Goal: Answer question/provide support: Share knowledge or assist other users

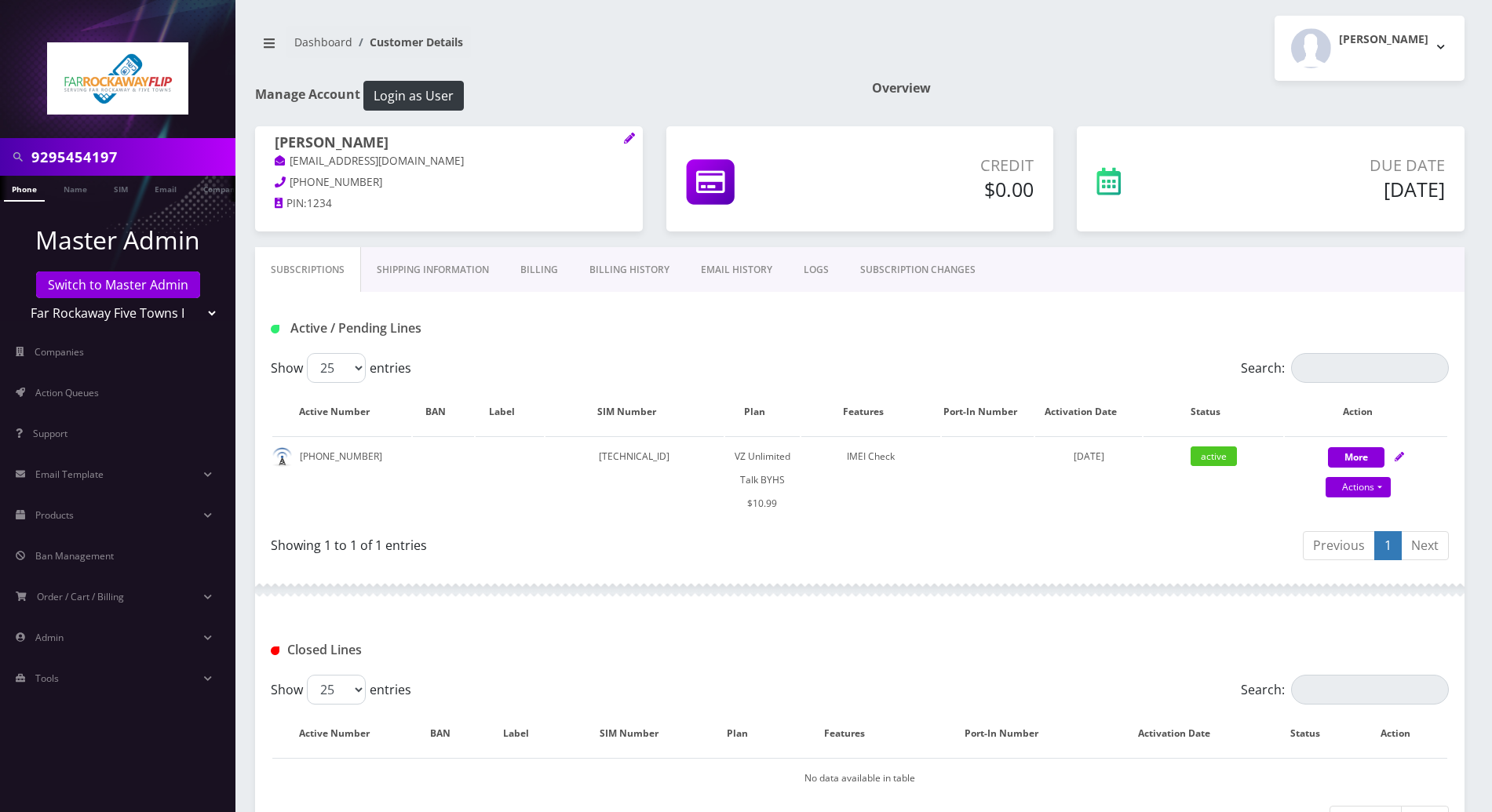
click at [600, 566] on div at bounding box center [860, 590] width 1209 height 47
click at [1439, 47] on button "Tzvi Lieberman" at bounding box center [1370, 48] width 190 height 65
click at [1308, 98] on link "Logout" at bounding box center [1370, 99] width 190 height 22
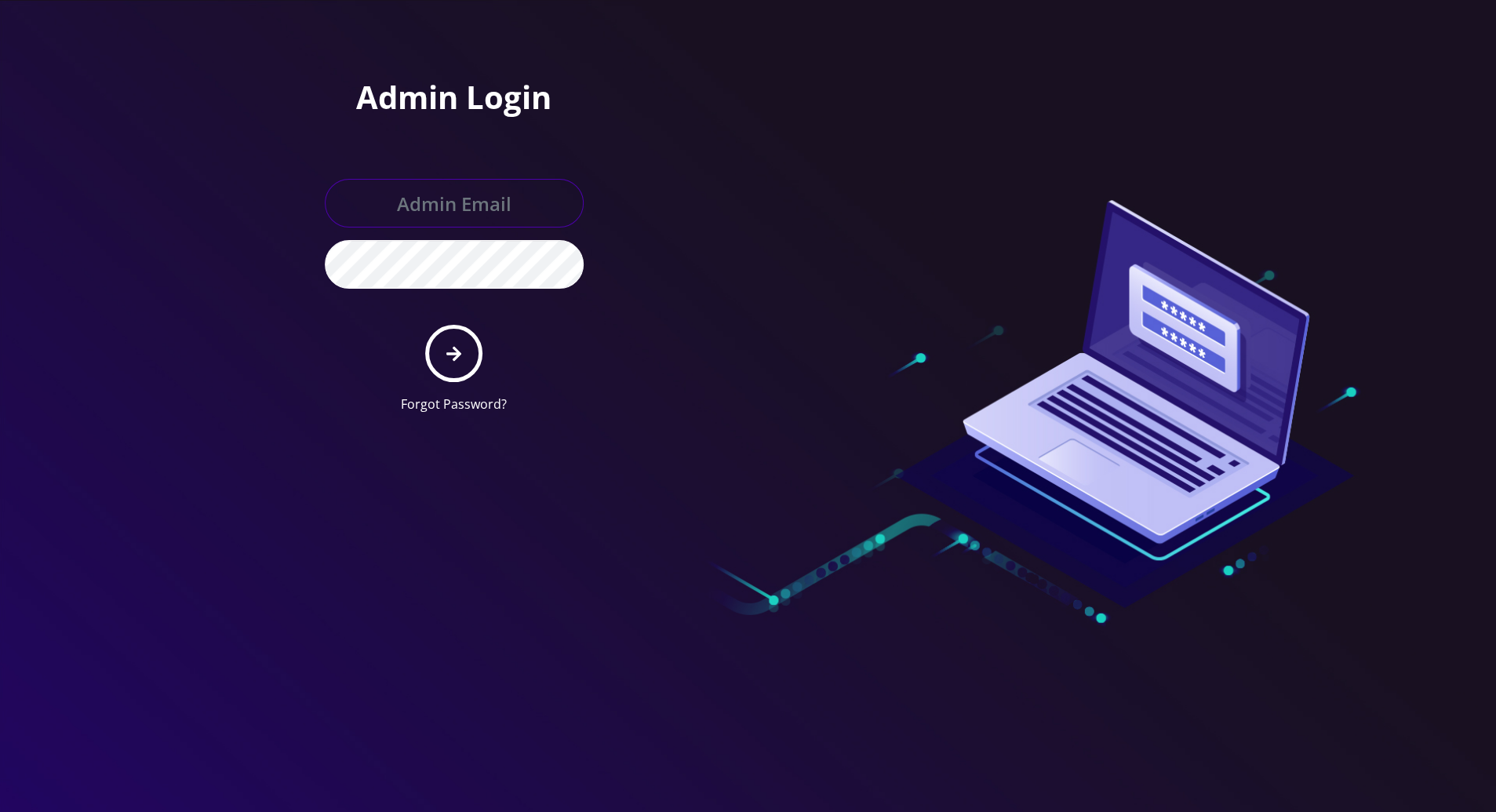
type input "tracy@teltik.com"
click at [462, 360] on button "submit" at bounding box center [453, 353] width 57 height 57
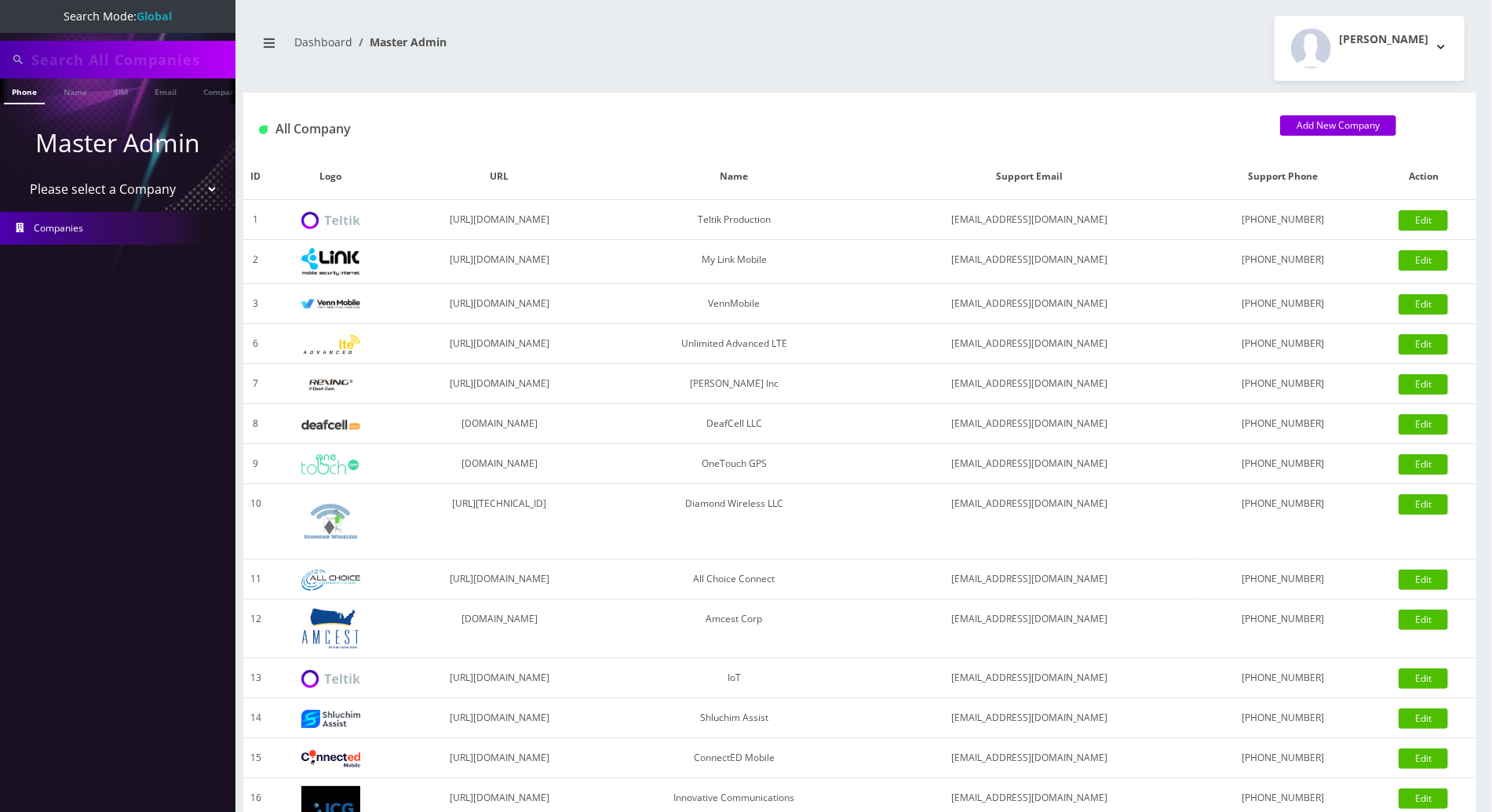
scroll to position [0, 7]
click at [179, 57] on input "text" at bounding box center [131, 59] width 200 height 29
paste input "4133151240"
type input "4133151240"
click at [23, 92] on link "Phone" at bounding box center [17, 91] width 41 height 26
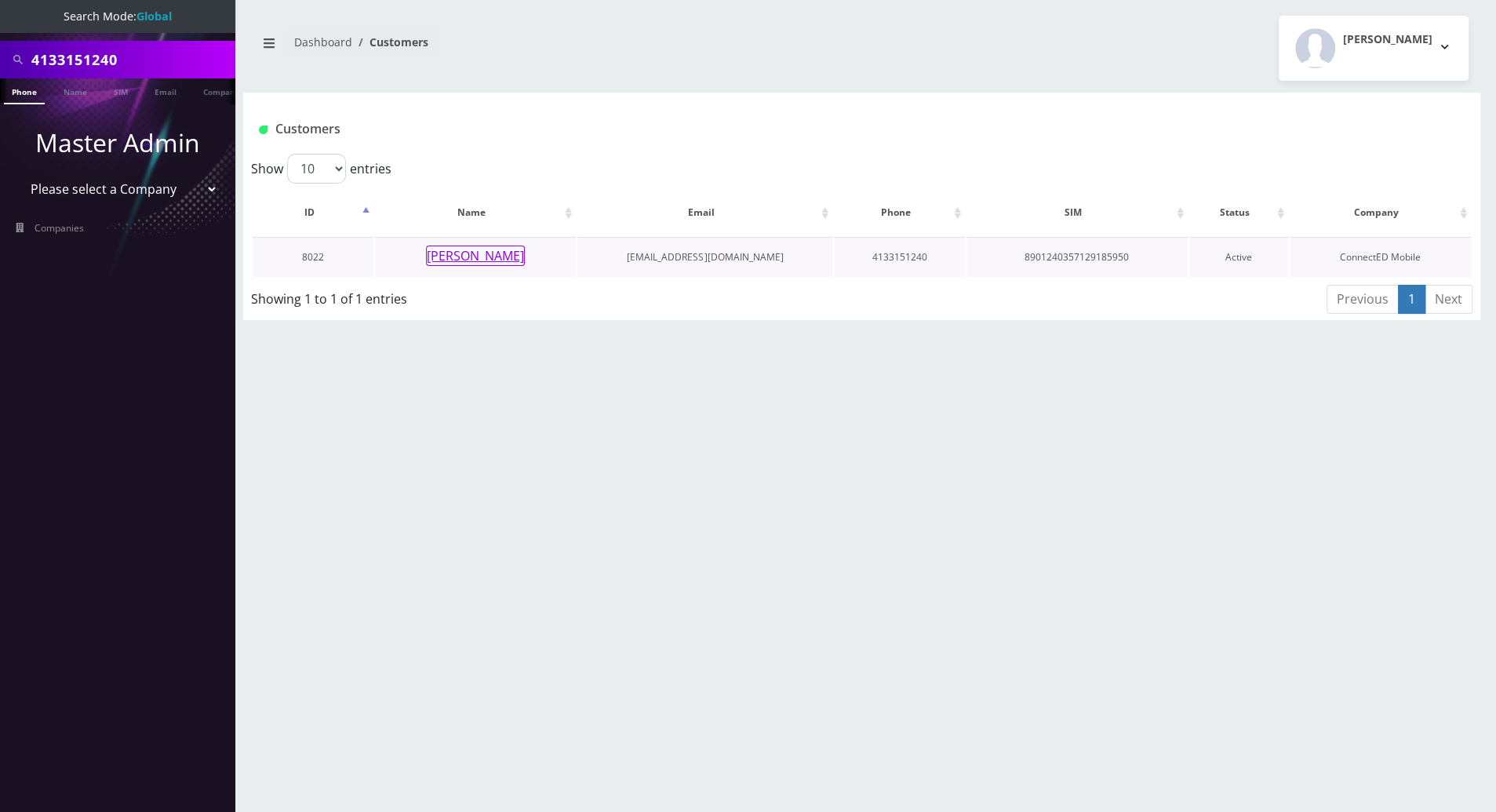
click at [467, 257] on button "[PERSON_NAME]" at bounding box center [475, 255] width 99 height 20
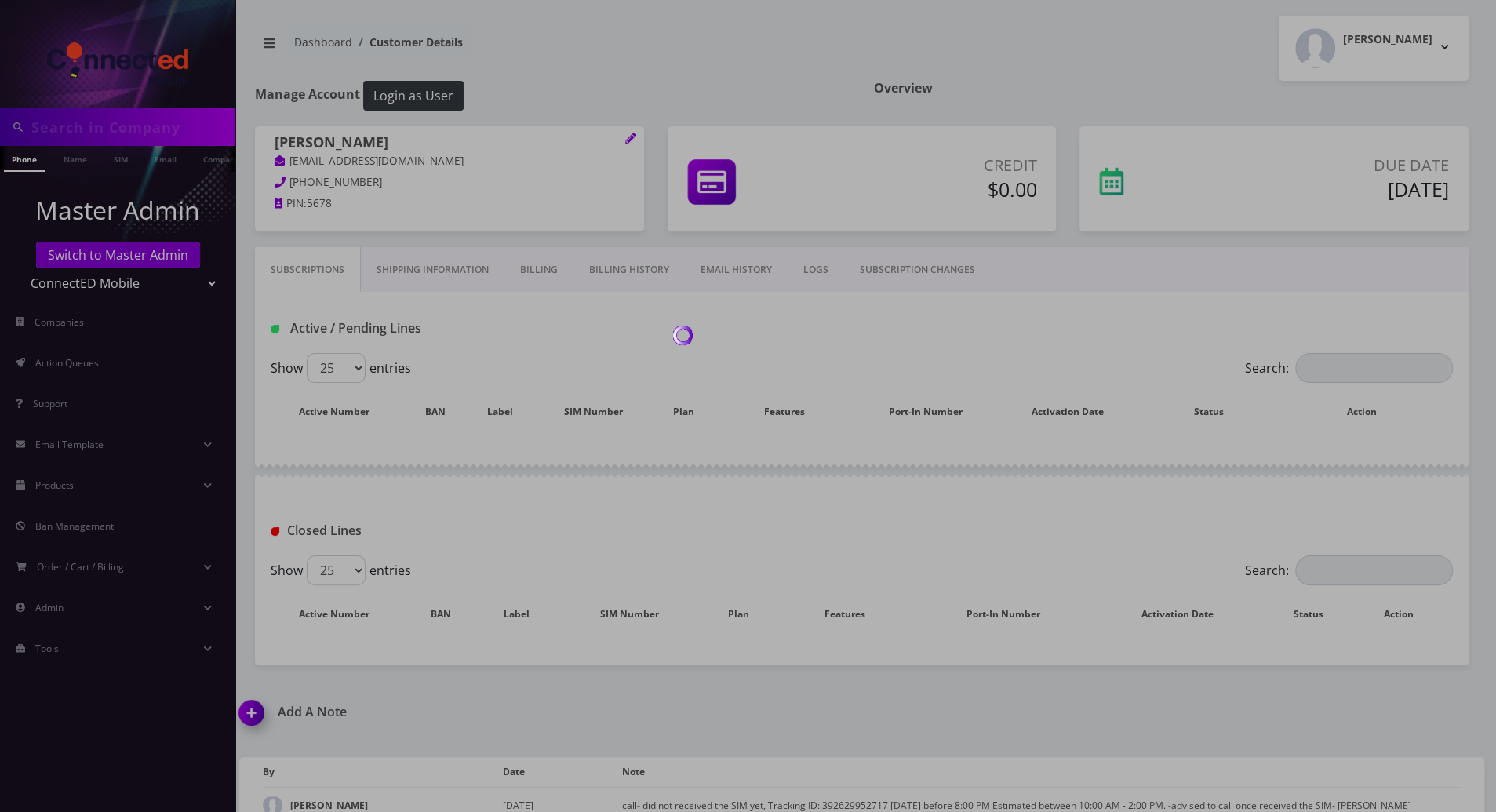
type input "4133151240"
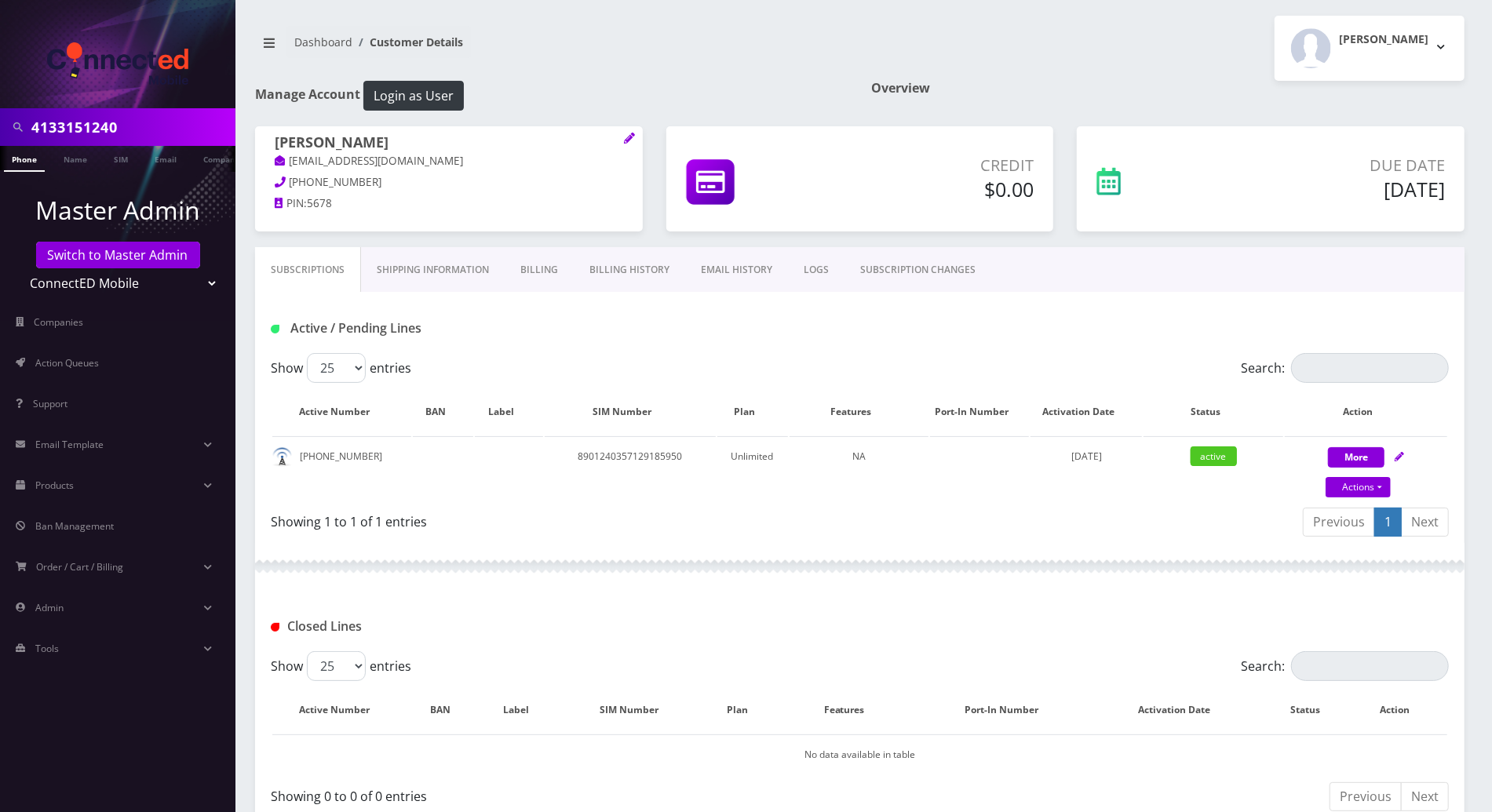
click at [700, 535] on div "Showing 1 to 1 of 1 entries" at bounding box center [565, 524] width 589 height 37
click at [608, 534] on div "Showing 1 to 1 of 1 entries" at bounding box center [565, 524] width 589 height 37
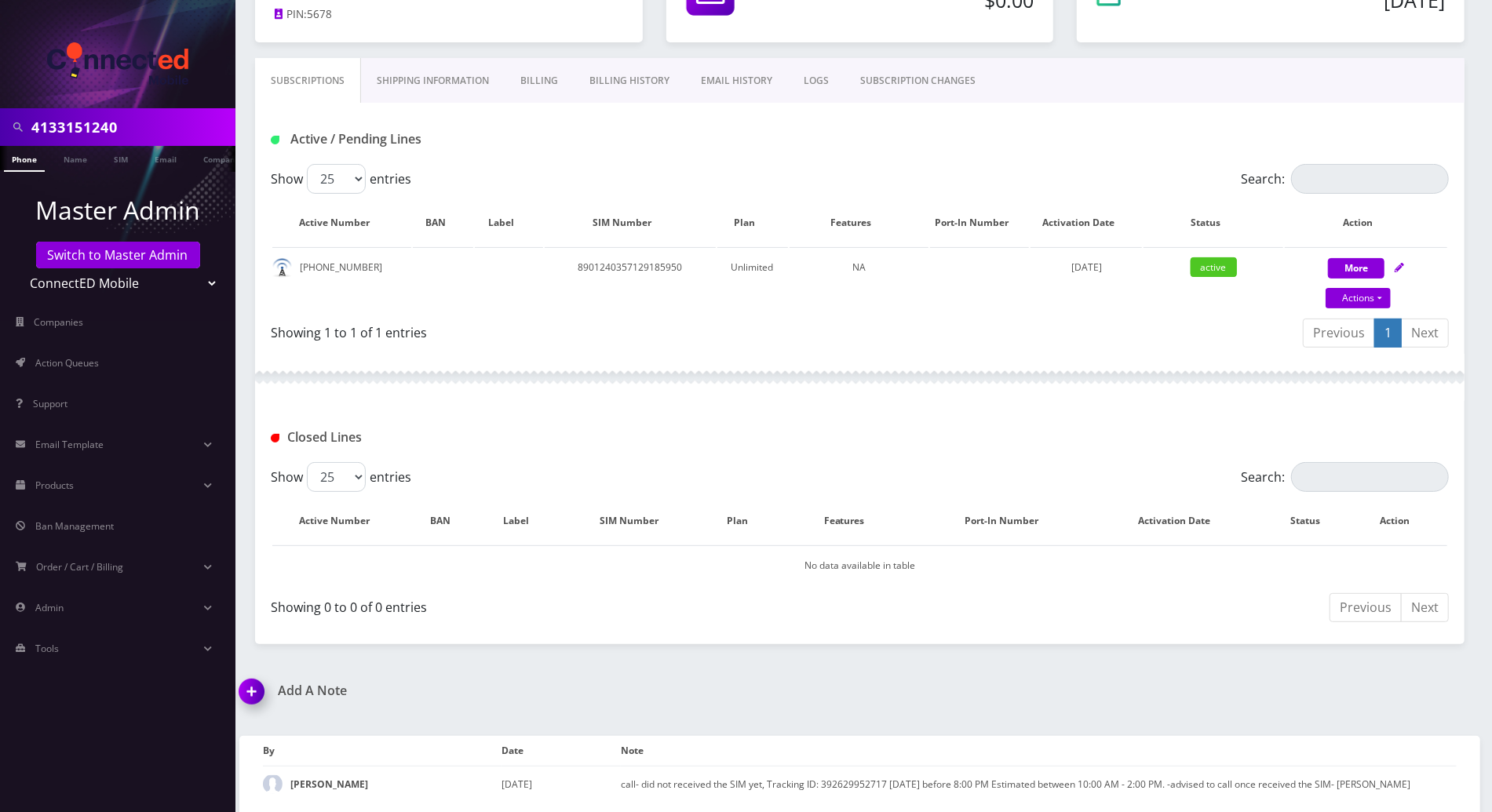
click at [248, 687] on img at bounding box center [254, 696] width 47 height 46
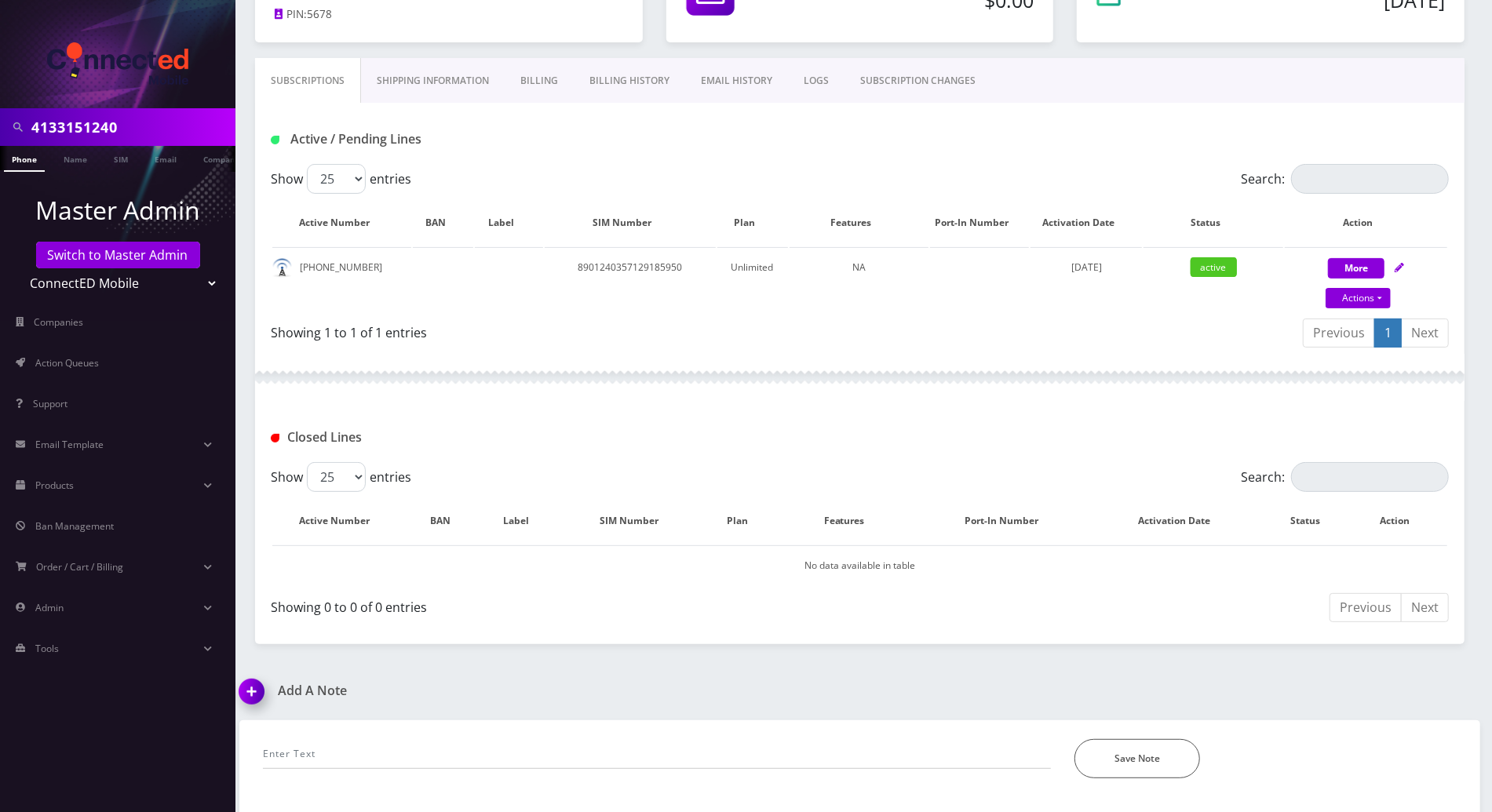
scroll to position [279, 0]
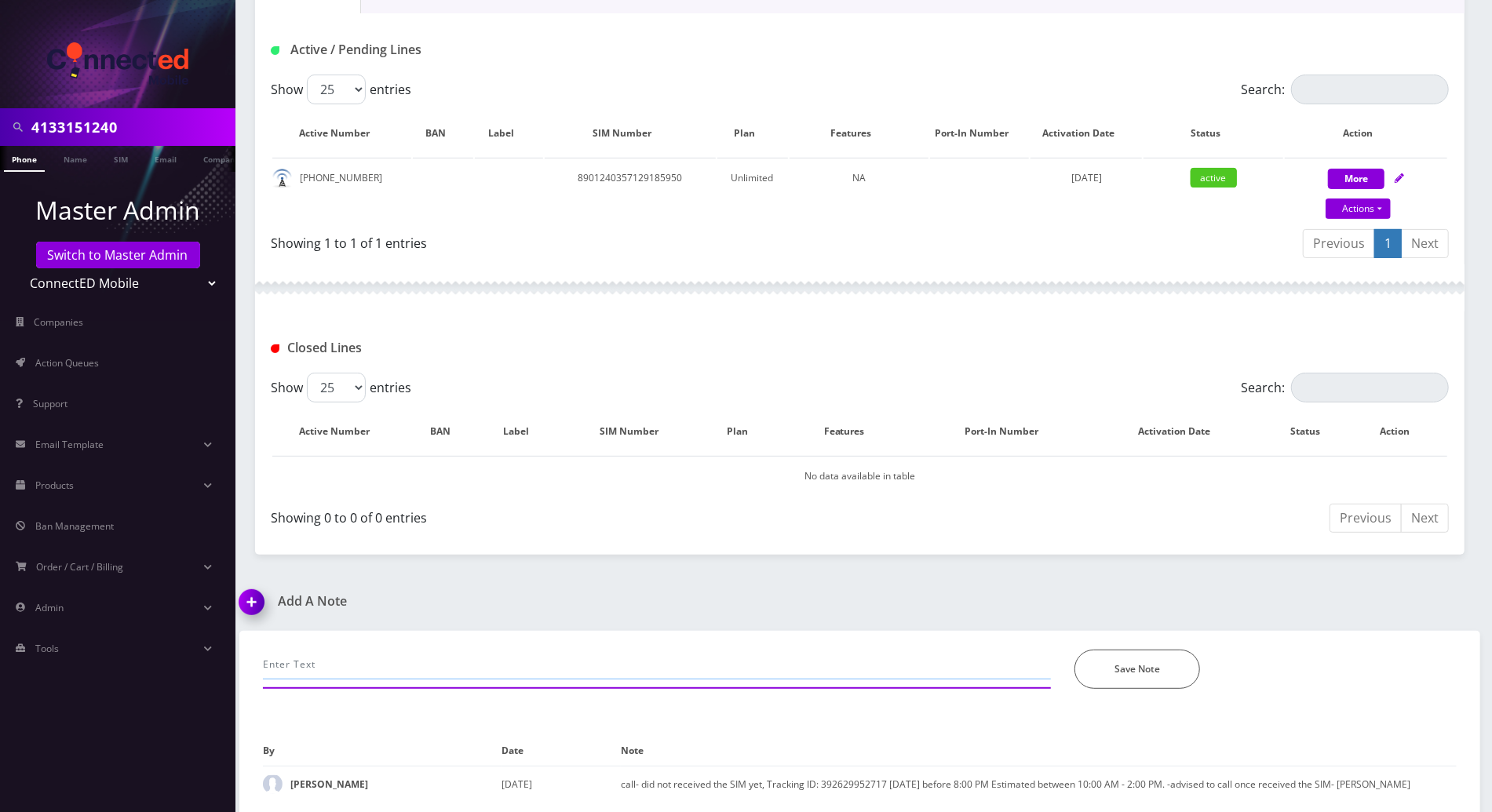
click at [362, 670] on input "text" at bounding box center [657, 664] width 788 height 29
type input "said that ph deosnt work-- advise to try resetting network- cust was hesitant, …"
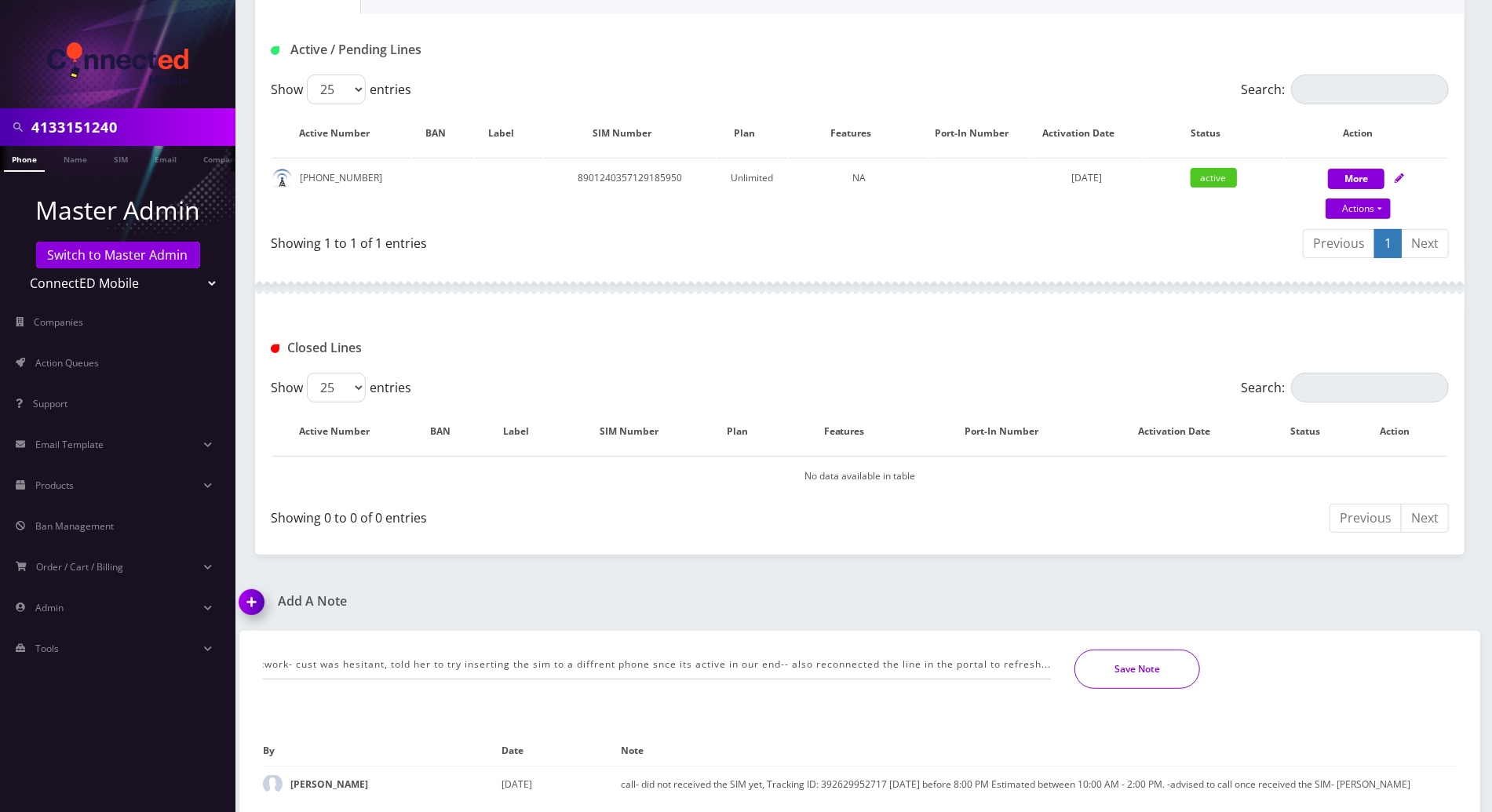
scroll to position [0, 0]
click at [1140, 671] on button "Save Note" at bounding box center [1137, 669] width 125 height 39
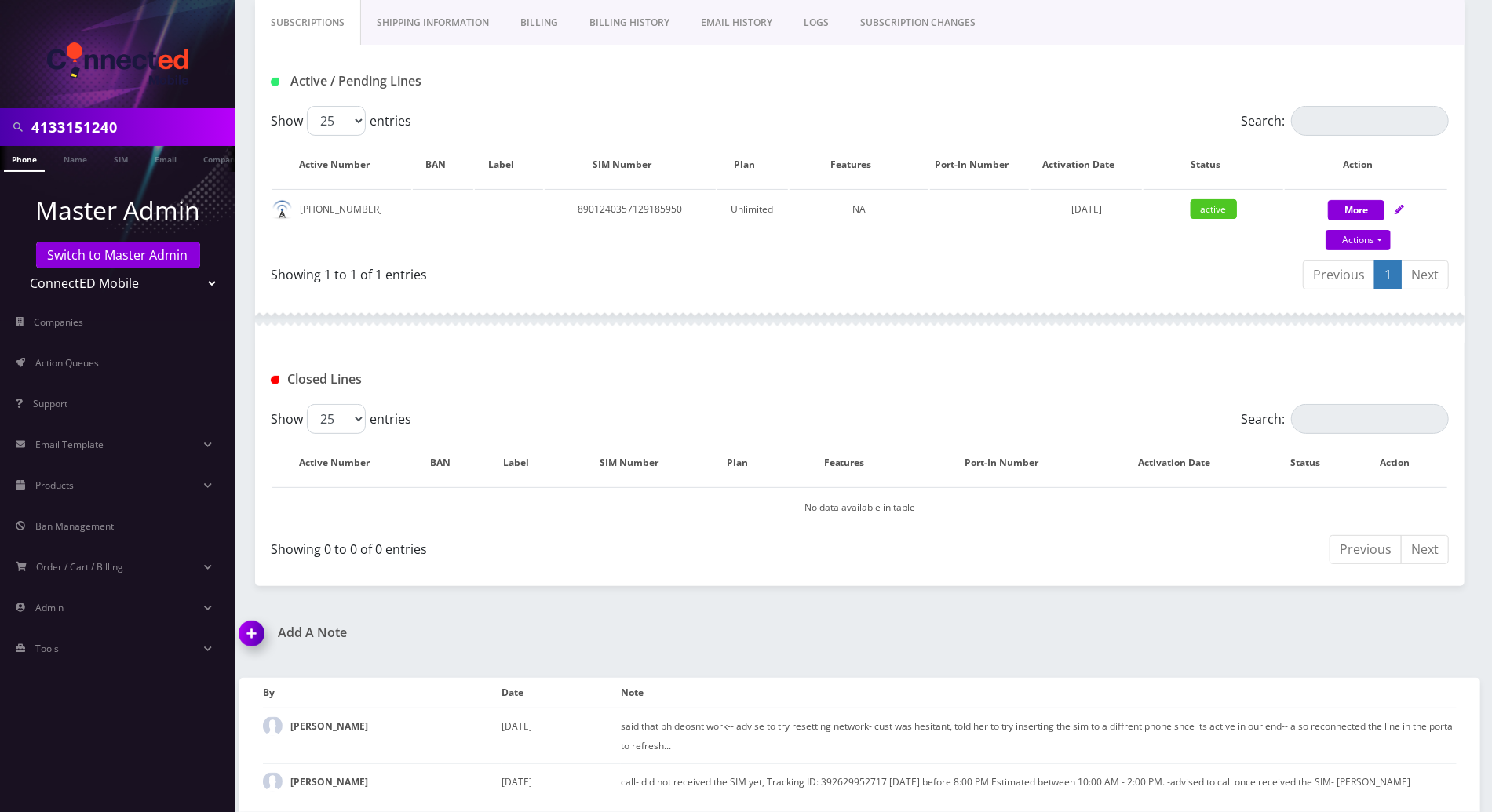
scroll to position [245, 0]
click at [1462, 351] on div "Closed Lines" at bounding box center [860, 376] width 1209 height 61
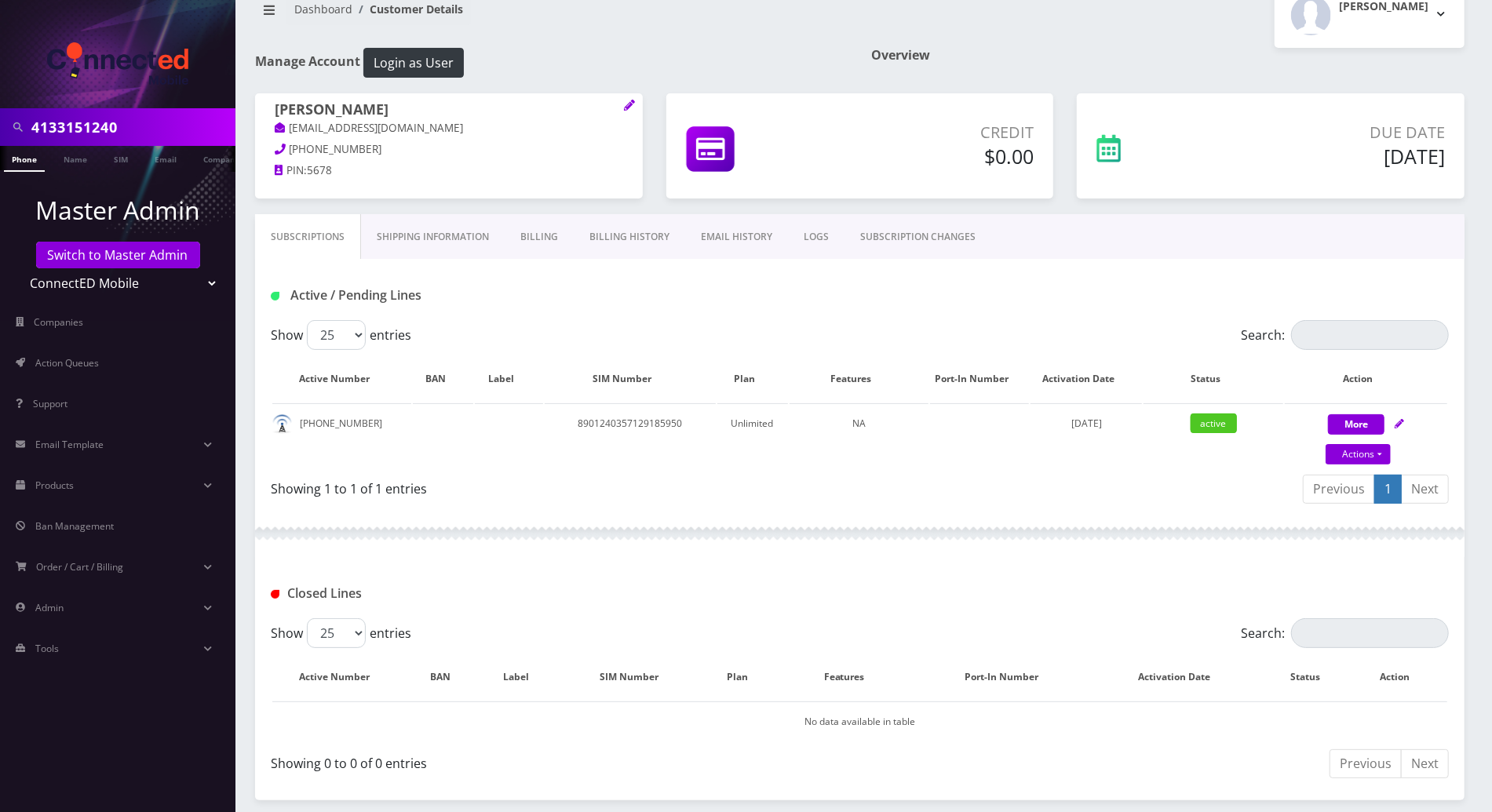
scroll to position [0, 0]
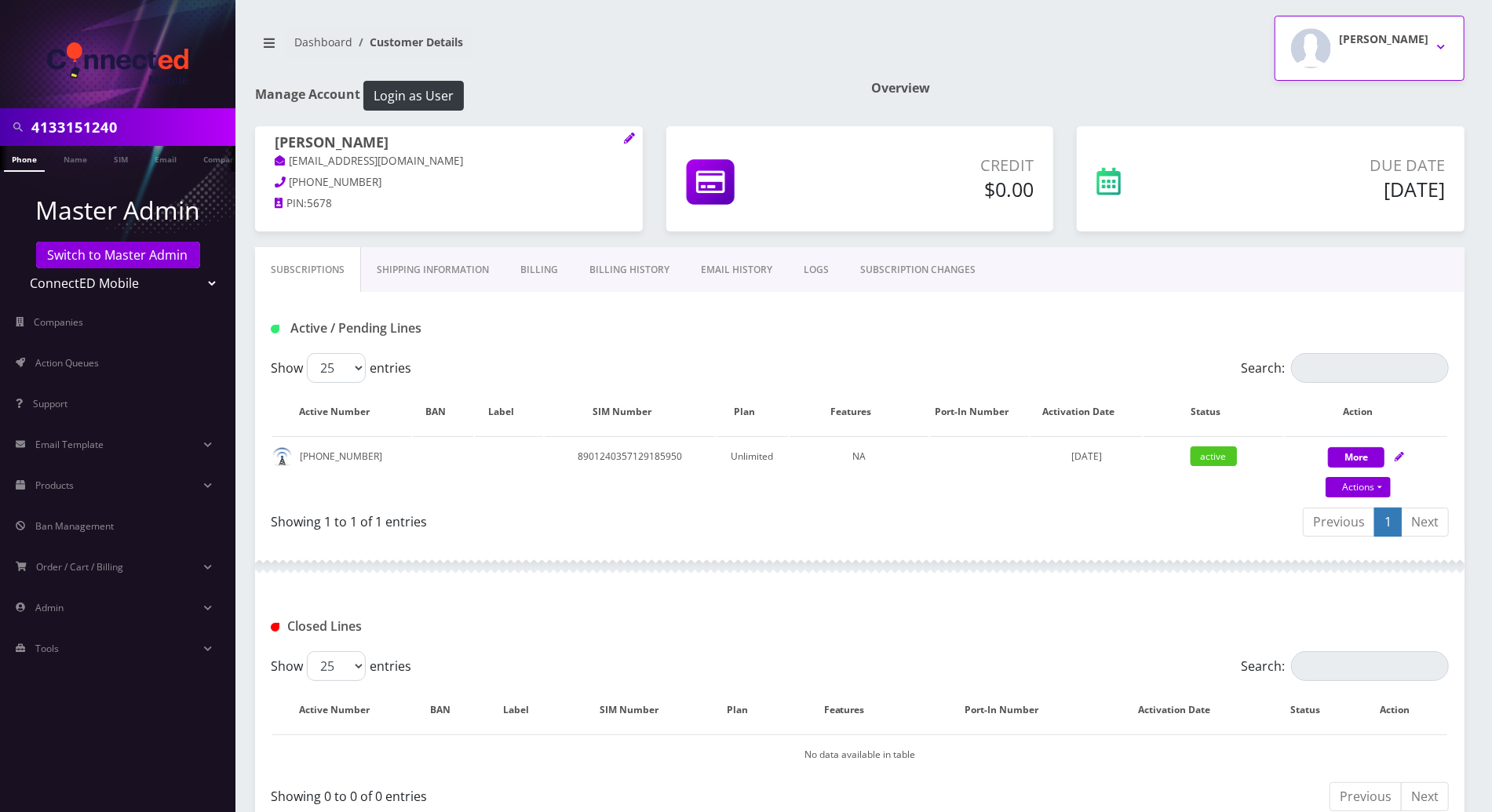
click at [1442, 47] on button "Andie Kaplan" at bounding box center [1370, 48] width 190 height 65
click at [1342, 102] on link "Logout" at bounding box center [1370, 99] width 190 height 22
